Goal: Transaction & Acquisition: Obtain resource

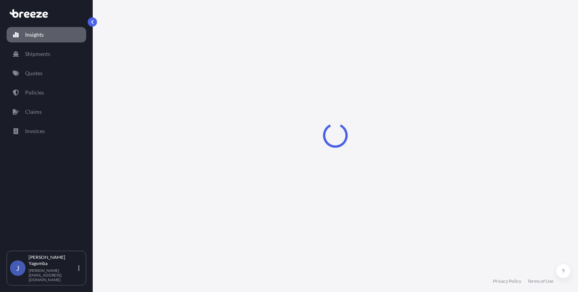
select select "2025"
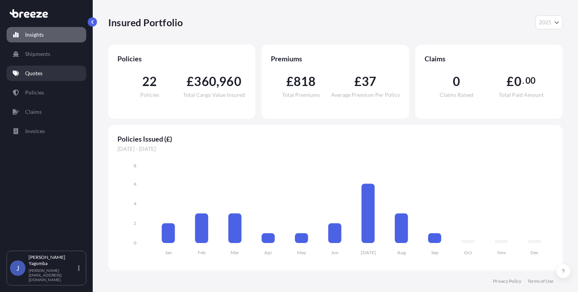
click at [32, 70] on p "Quotes" at bounding box center [33, 74] width 17 height 8
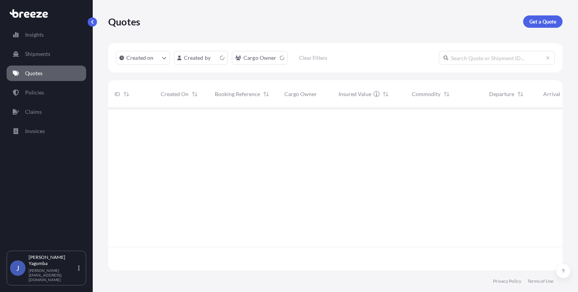
scroll to position [161, 448]
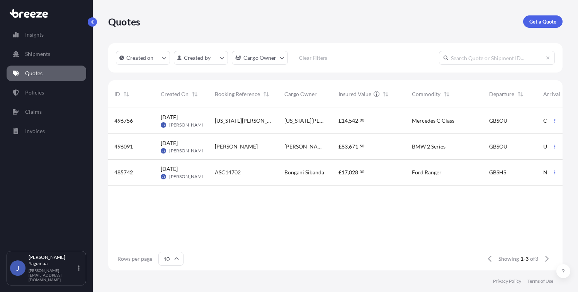
click at [35, 74] on p "Quotes" at bounding box center [33, 74] width 17 height 8
click at [534, 22] on p "Get a Quote" at bounding box center [542, 22] width 27 height 8
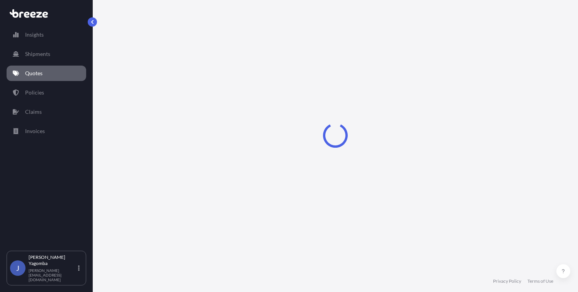
select select "Sea"
select select "1"
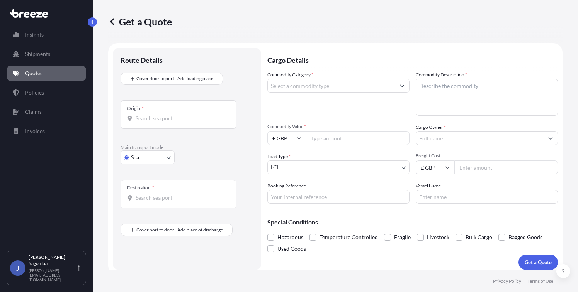
scroll to position [4, 0]
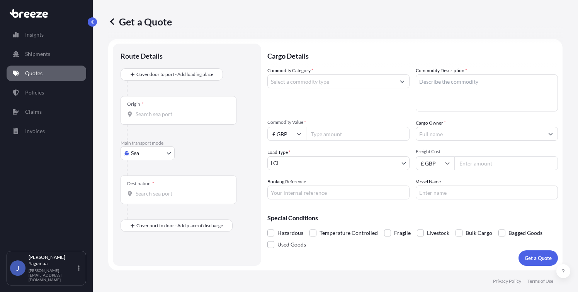
click at [287, 192] on input "Booking Reference" at bounding box center [338, 193] width 142 height 14
paste input "£467.50 + £45 Insrn"
type input "£467.50 + £45 Insrn"
click at [297, 188] on input "Booking Reference" at bounding box center [338, 193] width 142 height 14
paste input "[ASC14927"
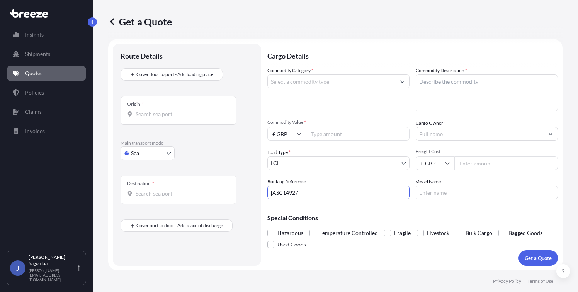
drag, startPoint x: 272, startPoint y: 192, endPoint x: 269, endPoint y: 195, distance: 4.1
click at [272, 192] on input "[ASC14927" at bounding box center [338, 193] width 142 height 14
type input "ASC14927"
click at [469, 164] on input "Freight Cost" at bounding box center [505, 163] width 103 height 14
type input "980"
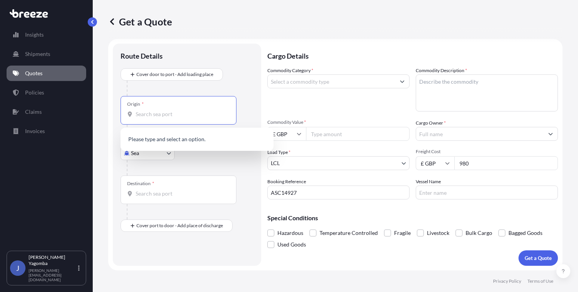
click at [183, 117] on input "Origin *" at bounding box center [181, 114] width 91 height 8
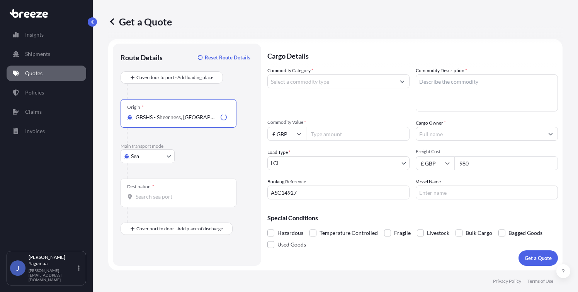
type input "GBSHS - Sheerness, [GEOGRAPHIC_DATA]"
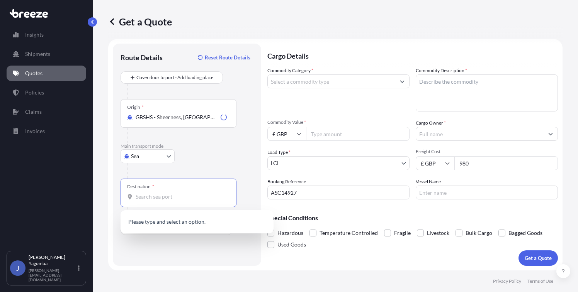
click at [151, 197] on input "Destination *" at bounding box center [181, 197] width 91 height 8
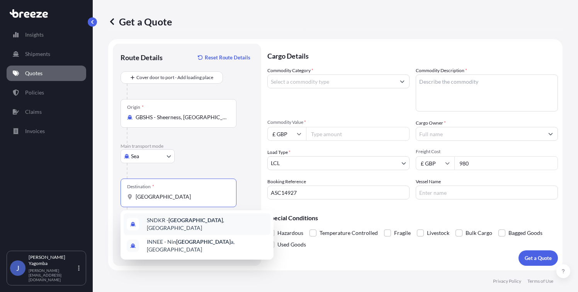
click at [189, 221] on span "SNDKR - [GEOGRAPHIC_DATA] , [GEOGRAPHIC_DATA]" at bounding box center [207, 224] width 120 height 15
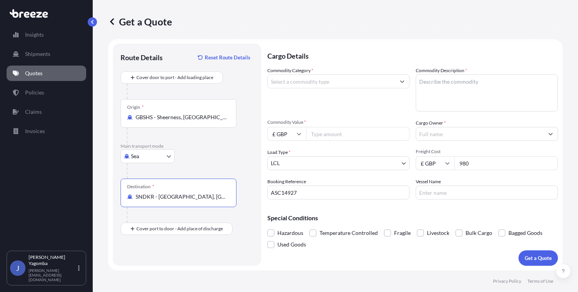
type input "SNDKR - [GEOGRAPHIC_DATA], [GEOGRAPHIC_DATA]"
click at [428, 193] on input "Vessel Name" at bounding box center [487, 193] width 142 height 14
paste input "Alfa Balde"
type input "Alfa Balde"
click at [400, 83] on icon "Show suggestions" at bounding box center [402, 81] width 5 height 5
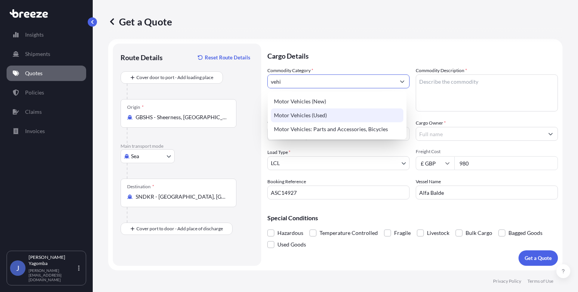
click at [335, 113] on div "Motor Vehicles (Used)" at bounding box center [337, 116] width 132 height 14
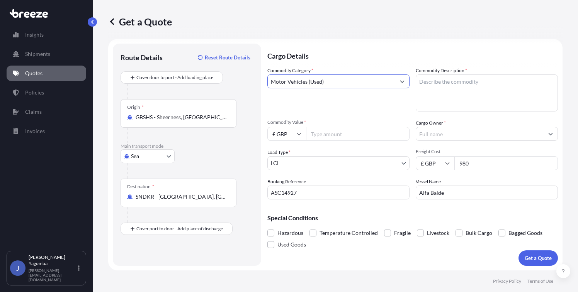
type input "Motor Vehicles (Used)"
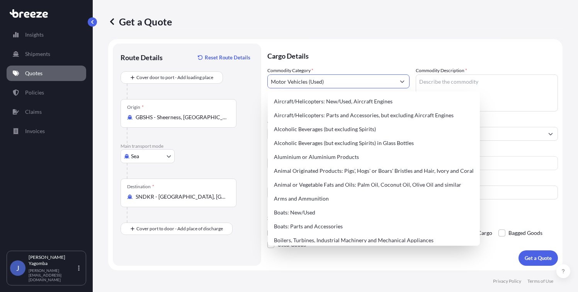
click at [441, 81] on textarea "Commodity Description *" at bounding box center [487, 93] width 142 height 37
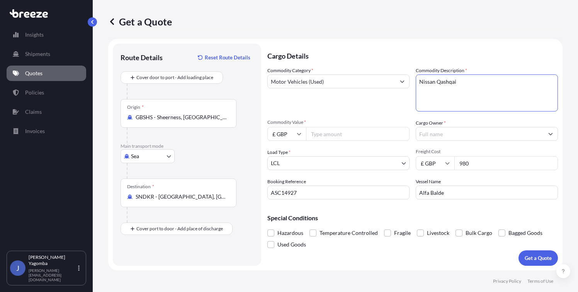
type textarea "Nissan Qashqai"
click at [427, 133] on input "Cargo Owner *" at bounding box center [479, 134] width 127 height 14
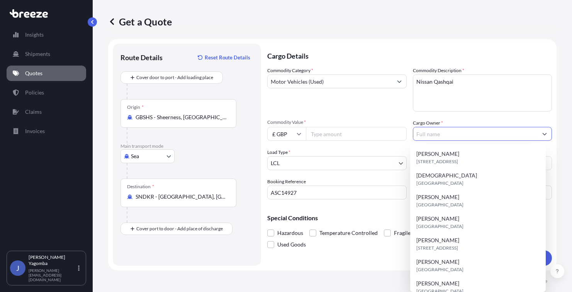
paste input "Alfa Balde"
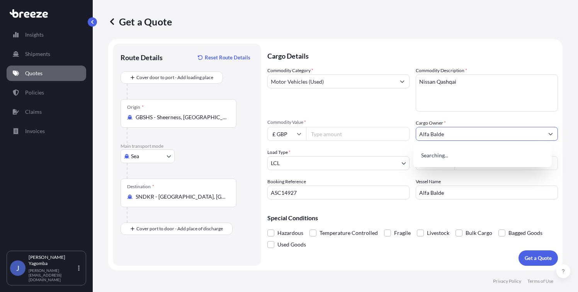
type input "Alfa Balde"
click at [386, 109] on div "Commodity Category * Motor Vehicles (Used)" at bounding box center [338, 89] width 142 height 45
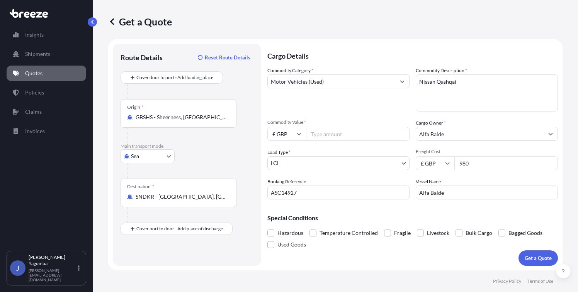
click at [325, 134] on input "Commodity Value *" at bounding box center [357, 134] width 103 height 14
type input "4000"
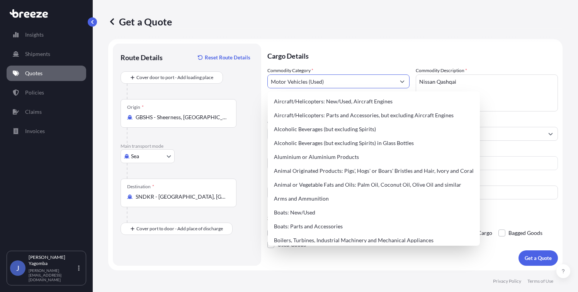
click at [362, 85] on input "Motor Vehicles (Used)" at bounding box center [331, 82] width 127 height 14
click at [348, 39] on div "Get a Quote" at bounding box center [335, 21] width 454 height 43
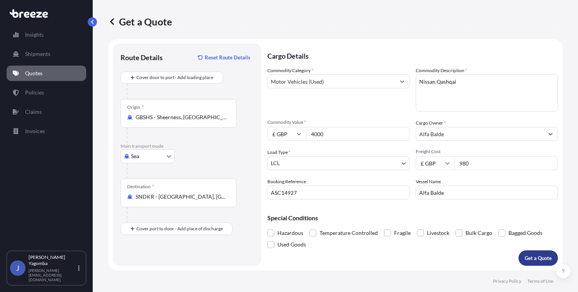
click at [531, 258] on p "Get a Quote" at bounding box center [537, 259] width 27 height 8
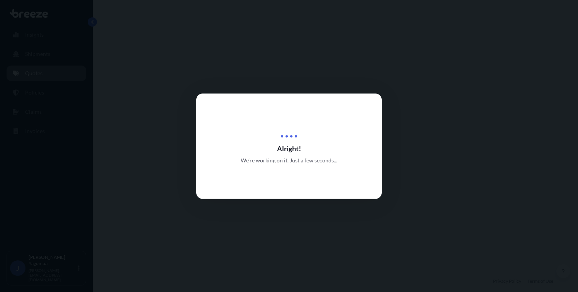
select select "Sea"
select select "1"
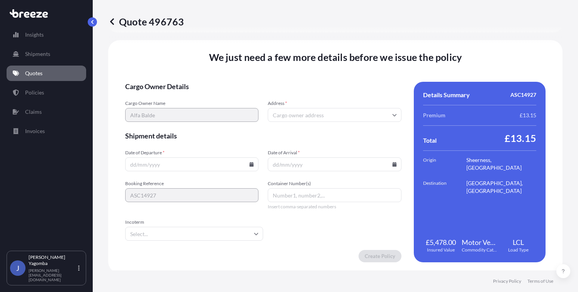
scroll to position [1005, 0]
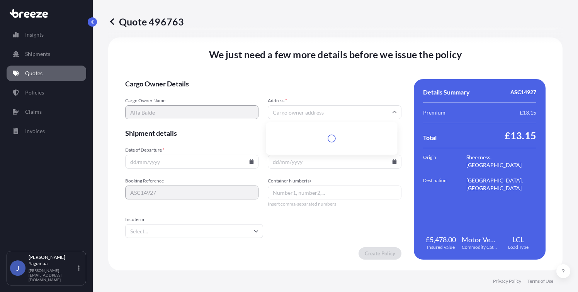
click at [315, 113] on input "Address *" at bounding box center [334, 112] width 133 height 14
paste input "[STREET_ADDRESS]"
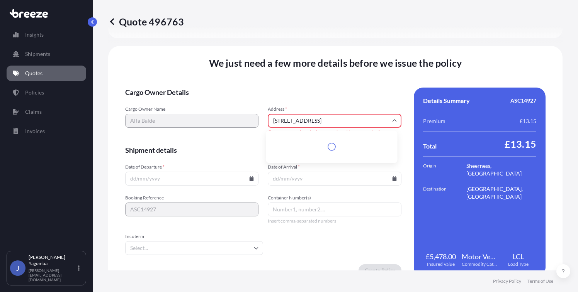
scroll to position [1014, 0]
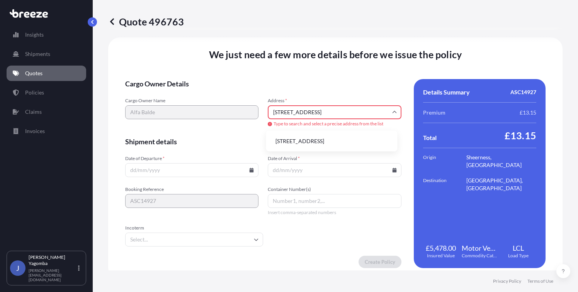
click at [325, 144] on li "[STREET_ADDRESS]" at bounding box center [331, 141] width 125 height 15
type input "[STREET_ADDRESS]"
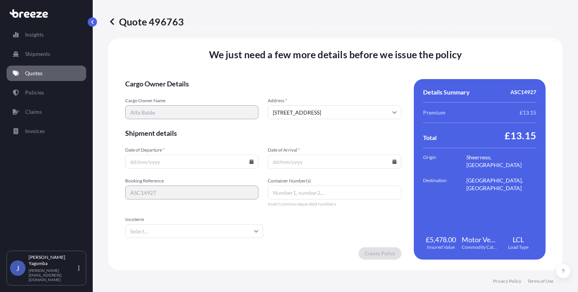
scroll to position [1005, 0]
click at [179, 163] on input "Date of Departure *" at bounding box center [191, 162] width 133 height 14
click at [249, 162] on icon at bounding box center [251, 161] width 4 height 5
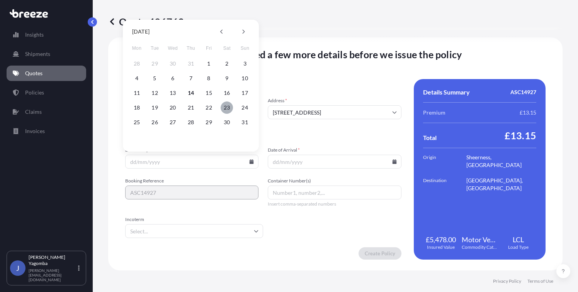
click at [225, 108] on button "23" at bounding box center [227, 108] width 12 height 12
type input "[DATE]"
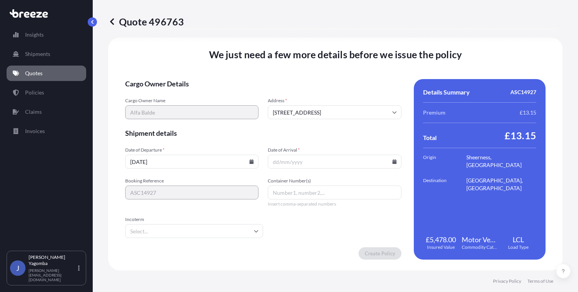
click at [392, 162] on icon at bounding box center [394, 161] width 4 height 5
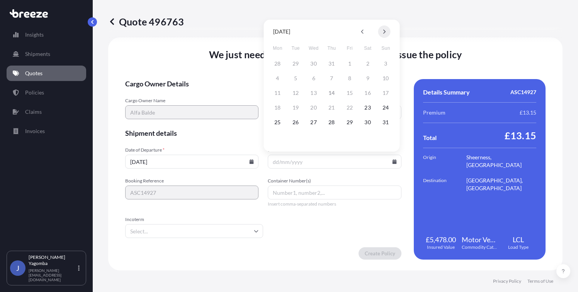
click at [387, 31] on button at bounding box center [384, 31] width 12 height 12
click at [334, 62] on button "4" at bounding box center [331, 64] width 12 height 12
type input "[DATE]"
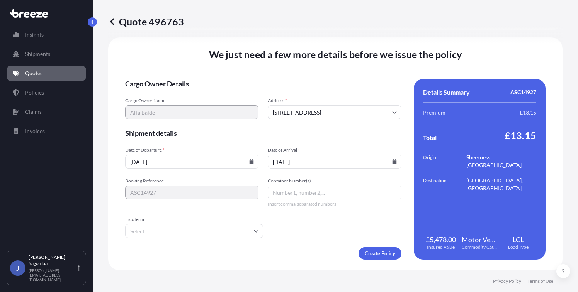
click at [275, 193] on input "Container Number(s)" at bounding box center [334, 193] width 133 height 14
click at [236, 238] on input "Incoterm" at bounding box center [194, 231] width 138 height 14
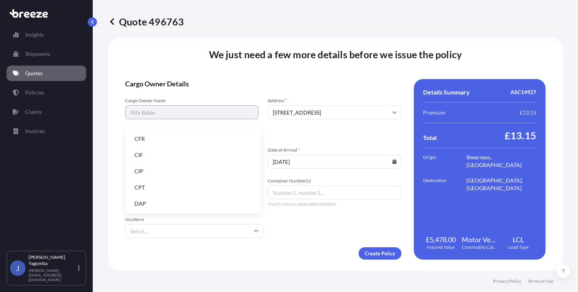
click at [139, 136] on li "CFR" at bounding box center [193, 139] width 130 height 15
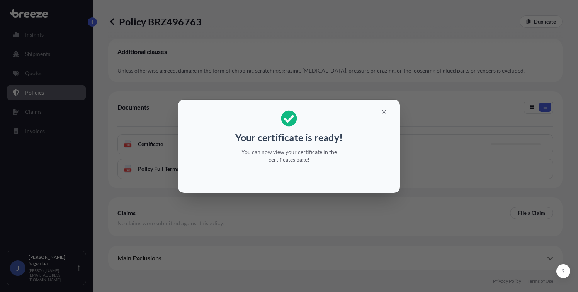
scroll to position [198, 0]
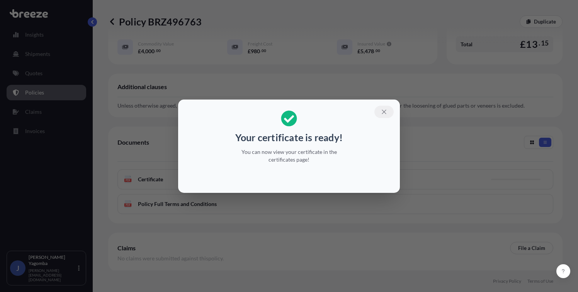
click at [385, 112] on icon "button" at bounding box center [383, 112] width 7 height 7
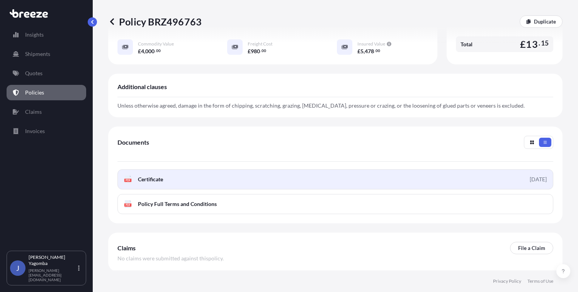
click at [443, 180] on link "PDF Certificate [DATE]" at bounding box center [335, 180] width 436 height 20
